Goal: Navigation & Orientation: Find specific page/section

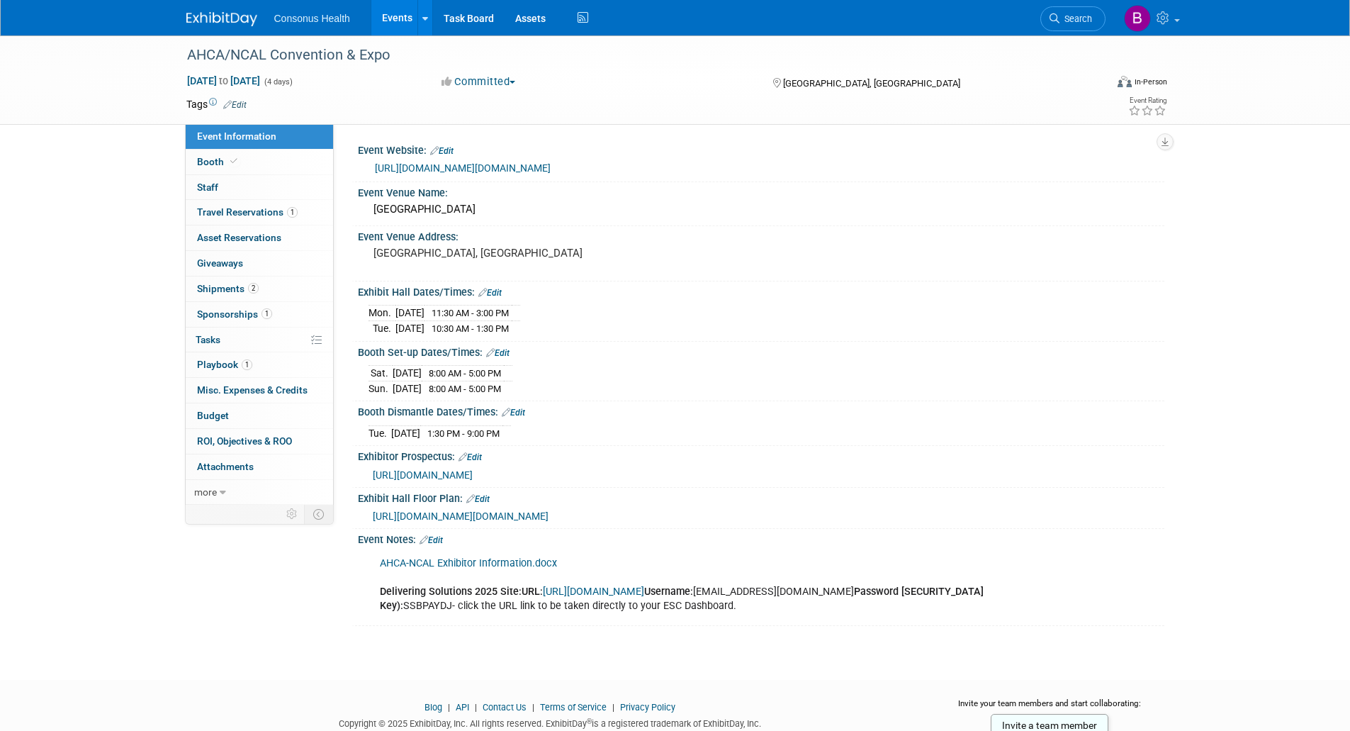
click at [413, 15] on link "Events" at bounding box center [397, 17] width 52 height 35
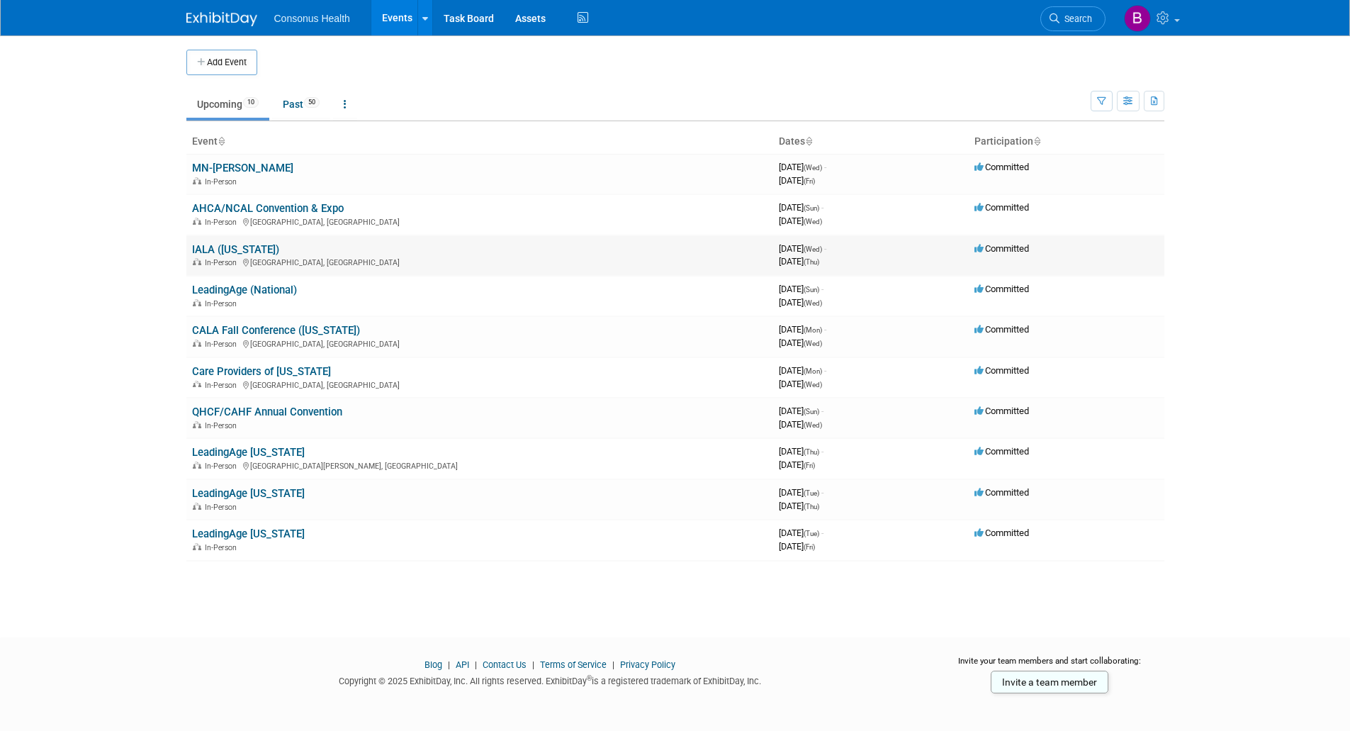
click at [228, 250] on link "IALA ([US_STATE])" at bounding box center [235, 249] width 87 height 13
